Goal: Task Accomplishment & Management: Manage account settings

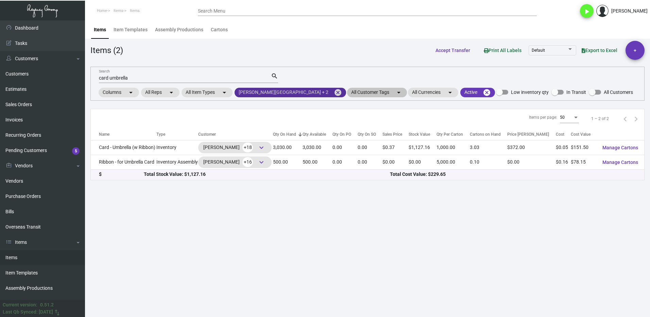
click at [334, 91] on mat-icon "cancel" at bounding box center [338, 92] width 8 height 8
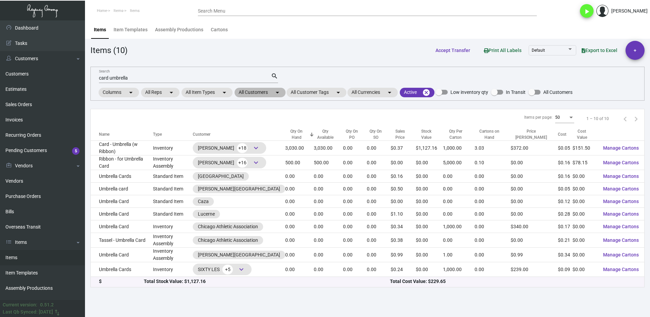
click at [258, 90] on mat-chip "All Customers arrow_drop_down" at bounding box center [260, 93] width 51 height 10
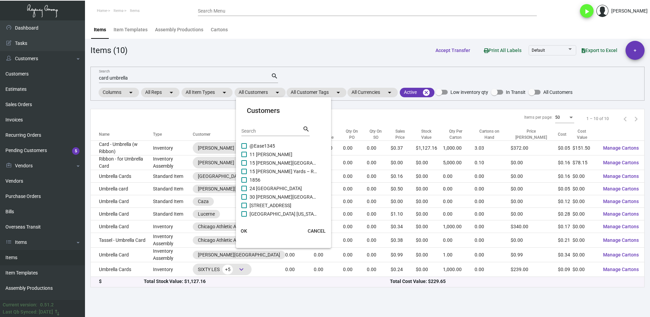
click at [258, 130] on input "Search" at bounding box center [271, 131] width 61 height 5
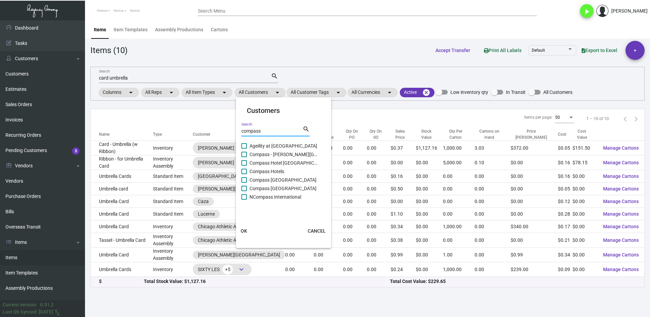
type input "compass"
drag, startPoint x: 249, startPoint y: 177, endPoint x: 251, endPoint y: 183, distance: 6.0
click at [249, 177] on label "Compass [GEOGRAPHIC_DATA]" at bounding box center [279, 180] width 76 height 8
click at [244, 183] on input "Compass [GEOGRAPHIC_DATA]" at bounding box center [244, 183] width 0 height 0
checkbox input "true"
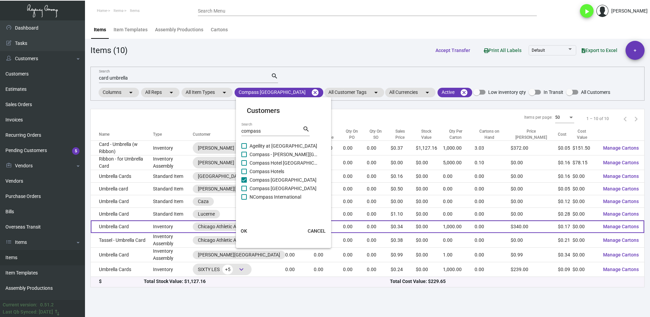
click at [244, 229] on span "OK" at bounding box center [244, 230] width 6 height 5
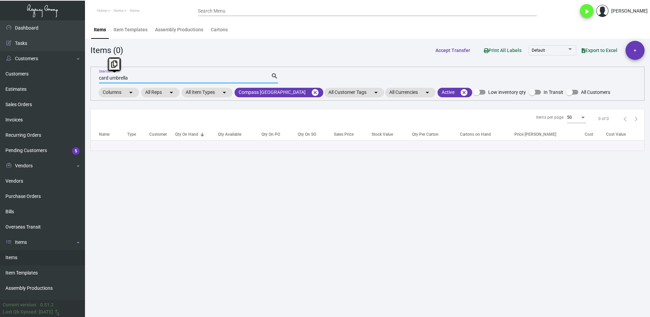
drag, startPoint x: 133, startPoint y: 79, endPoint x: 89, endPoint y: 80, distance: 43.9
click at [90, 80] on div "card umbrella Search search Columns arrow_drop_down All Reps arrow_drop_down Al…" at bounding box center [367, 84] width 554 height 34
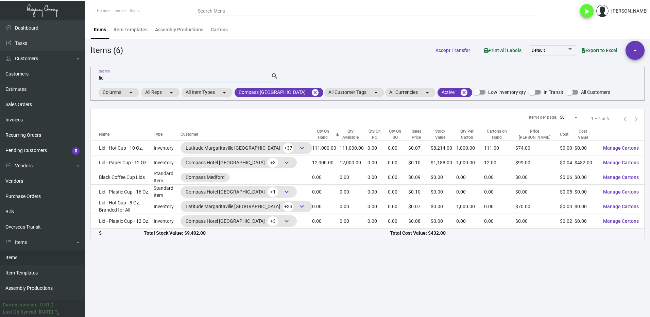
type input "lid"
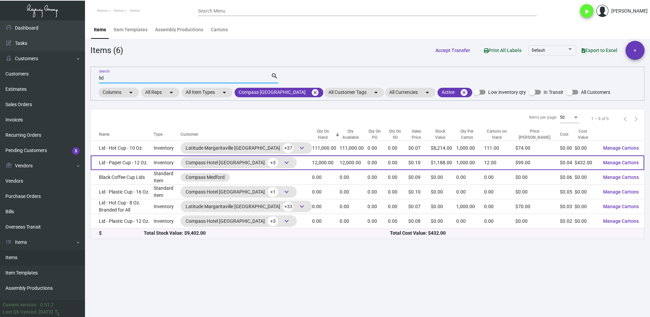
click at [154, 161] on td "Lid - Paper Cup - 12 Oz." at bounding box center [122, 162] width 63 height 15
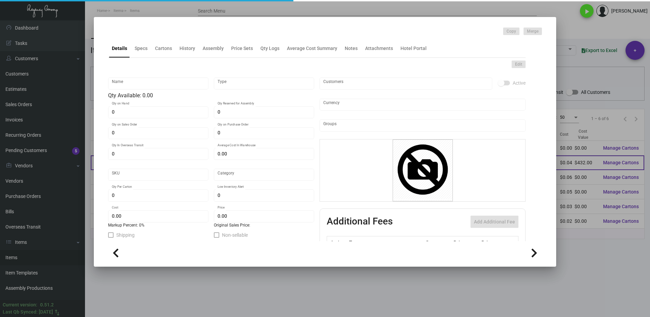
type input "Lid - Paper Cup - 12 Oz."
type input "Inventory"
type input "12,000"
type input "$ 0.036"
type input "Standard"
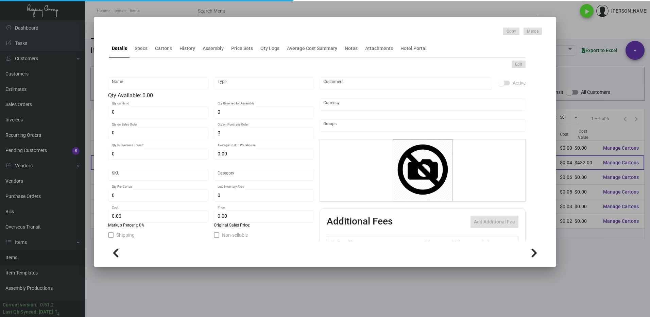
type input "1,000"
type input "$ 0.036"
type input "$ 0.099"
checkbox input "true"
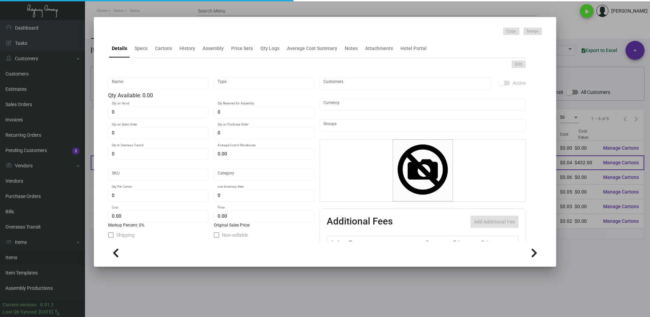
type input "United States Dollar $"
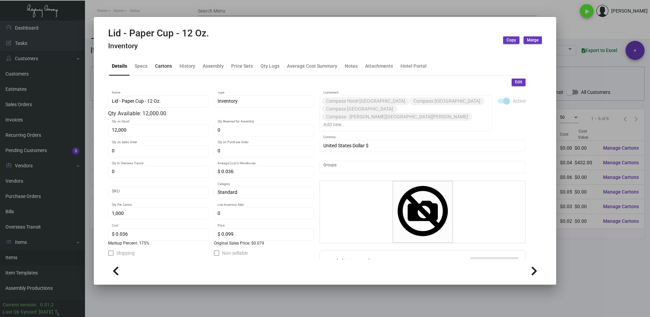
click at [162, 70] on div "Cartons" at bounding box center [163, 66] width 22 height 16
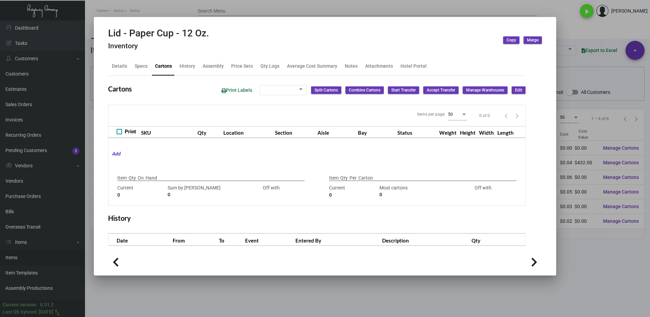
type input "12,000"
type input "13000"
type input "-1000"
type input "1,000"
type input "5000"
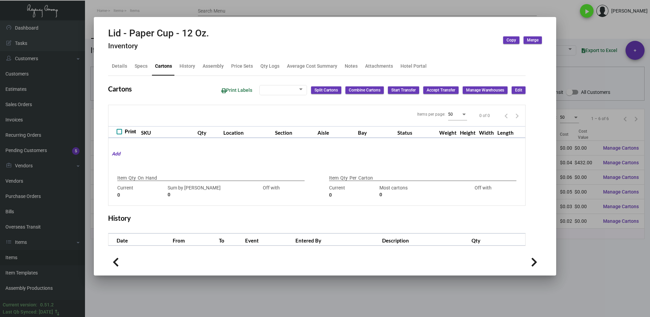
type input "-4000"
